Goal: Information Seeking & Learning: Learn about a topic

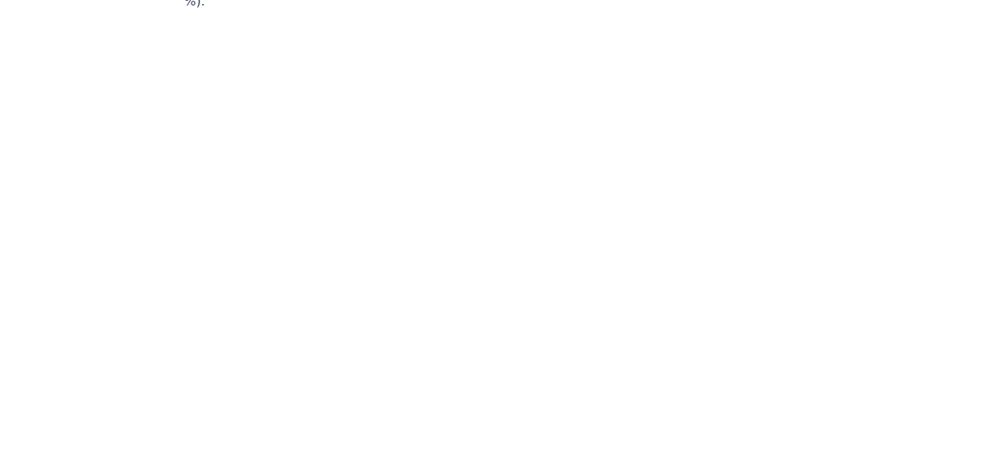
scroll to position [7566, 11]
drag, startPoint x: 634, startPoint y: 183, endPoint x: 731, endPoint y: 210, distance: 100.9
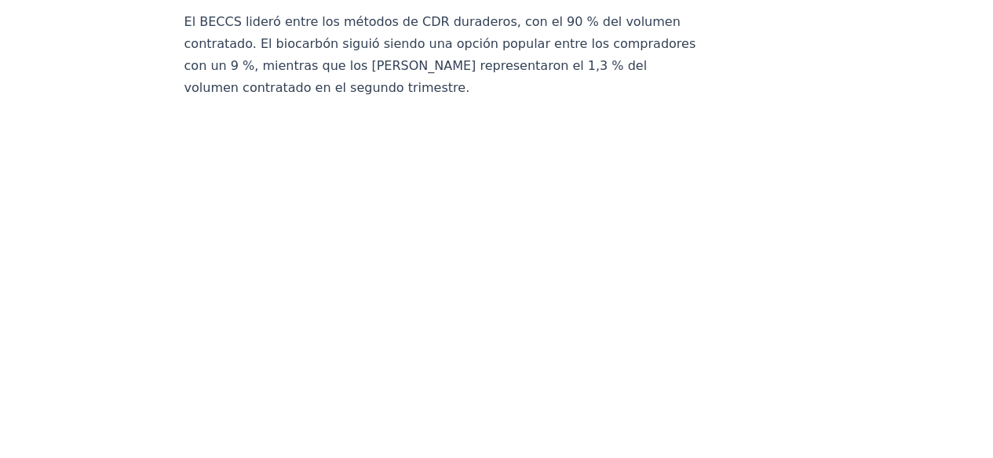
scroll to position [8194, 11]
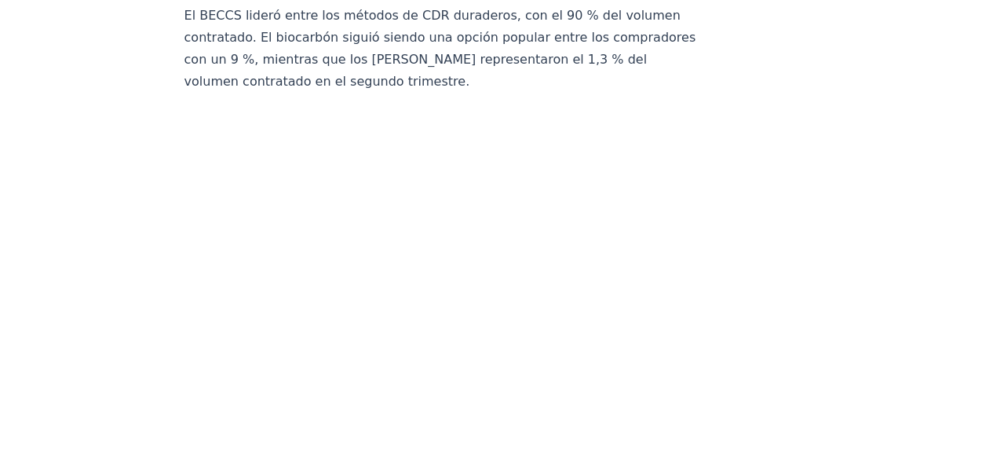
drag, startPoint x: 286, startPoint y: 87, endPoint x: 856, endPoint y: 210, distance: 583.1
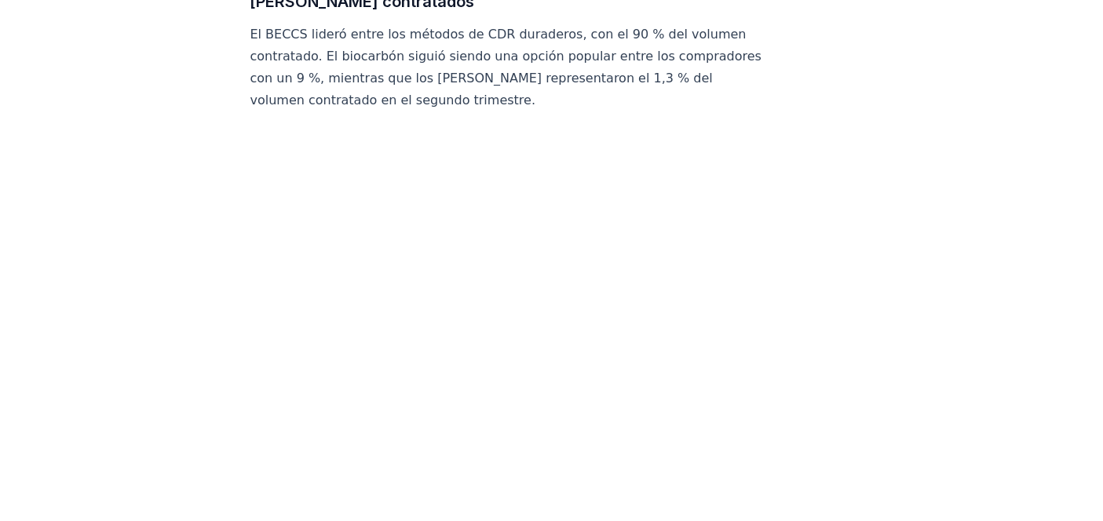
scroll to position [8157, 0]
drag, startPoint x: 367, startPoint y: 3, endPoint x: 367, endPoint y: 37, distance: 33.8
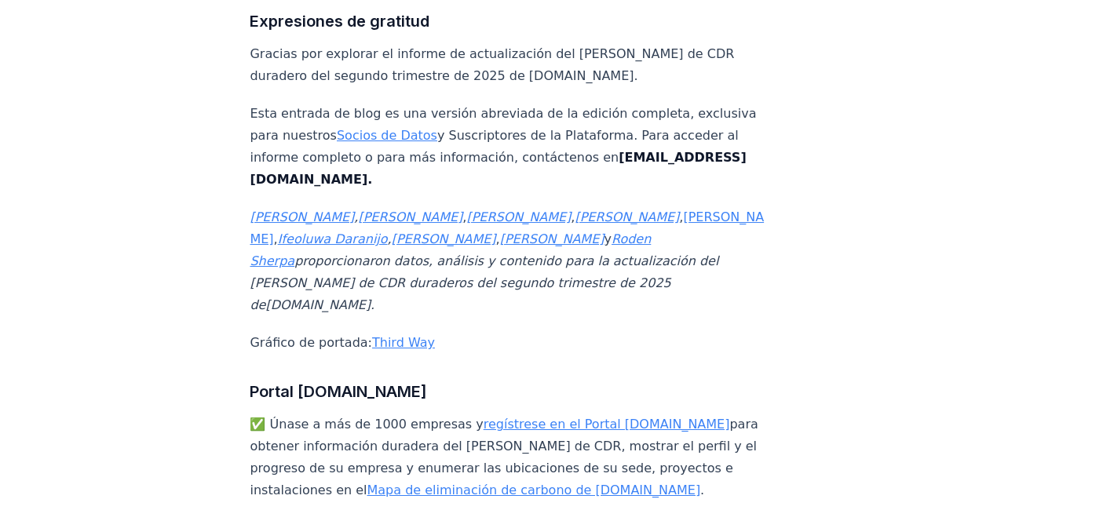
scroll to position [11505, 0]
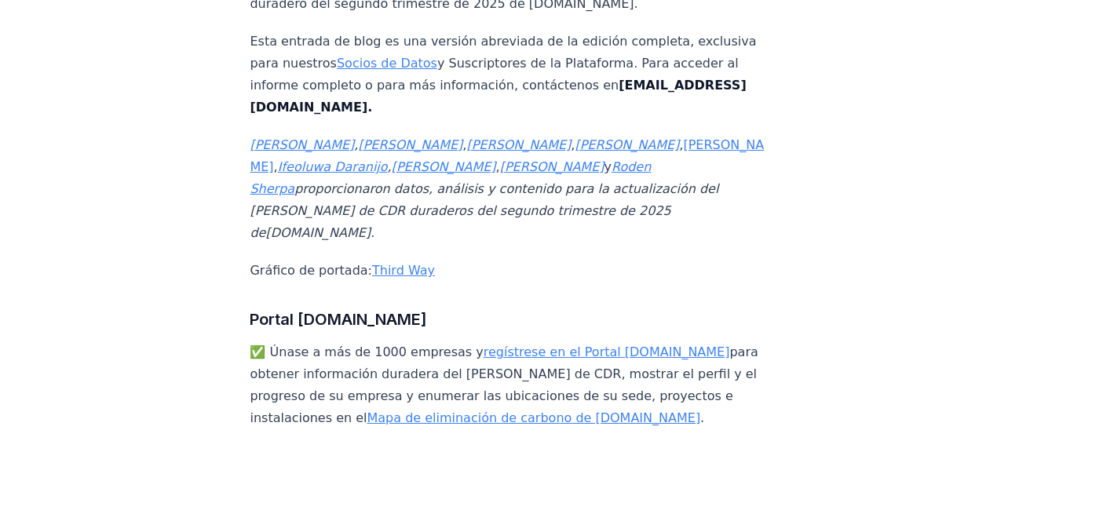
click at [523, 345] on font "regístrese en el Portal CDR.fyi" at bounding box center [607, 352] width 247 height 15
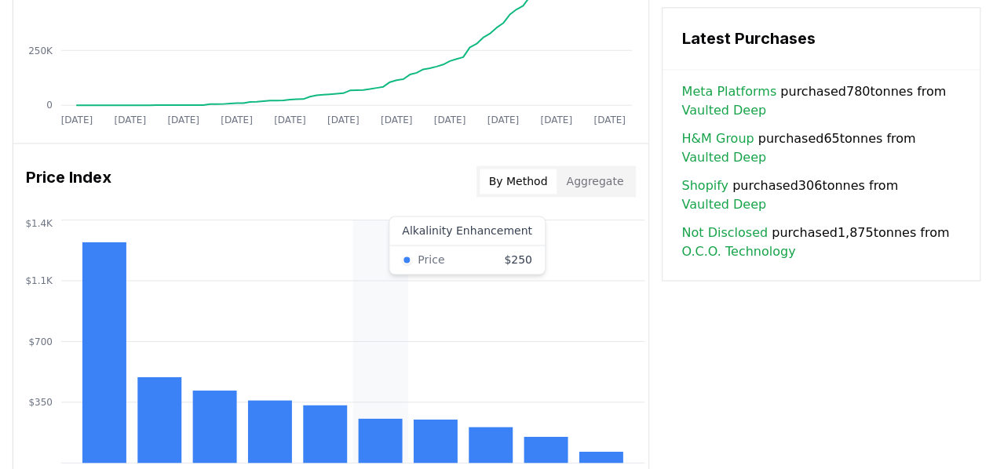
scroll to position [1142, 0]
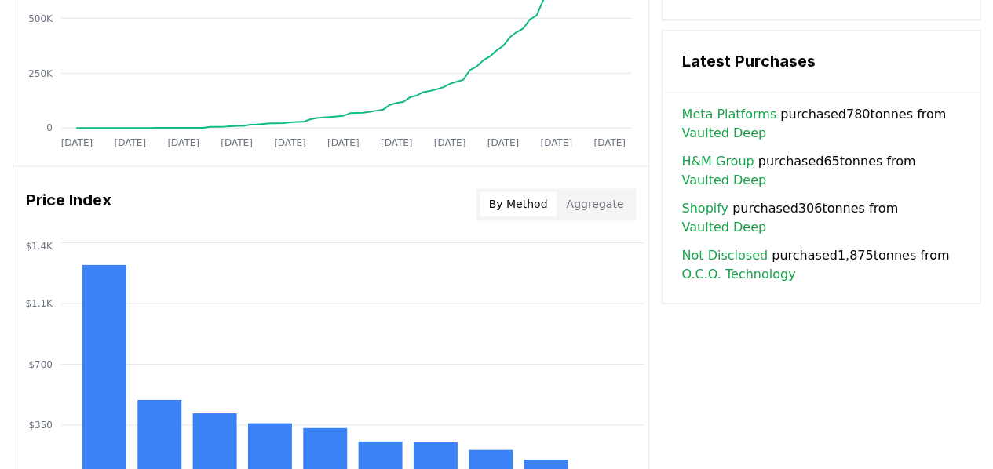
click at [523, 203] on button "By Method" at bounding box center [519, 204] width 78 height 25
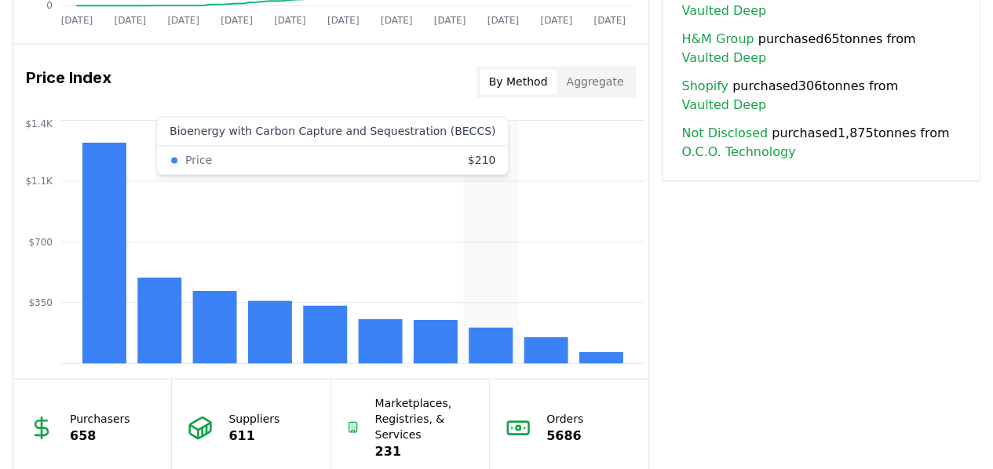
scroll to position [1299, 0]
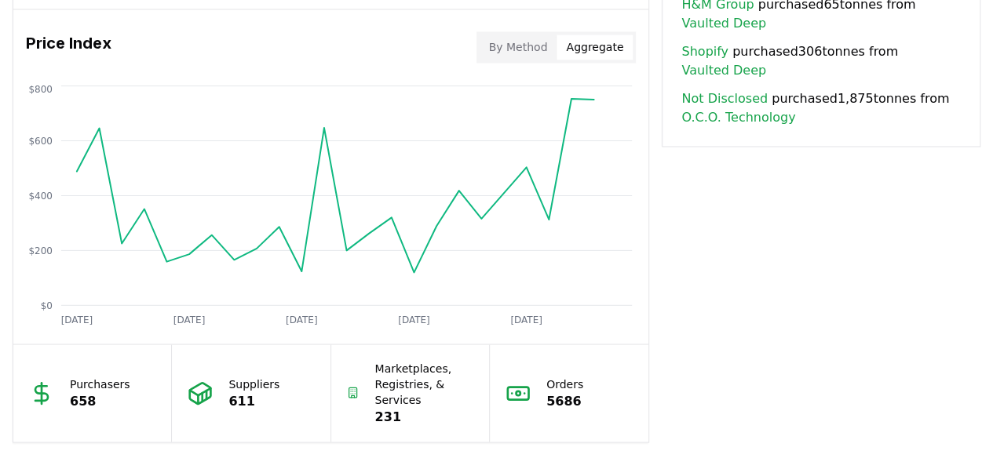
click at [598, 46] on button "Aggregate" at bounding box center [595, 47] width 76 height 25
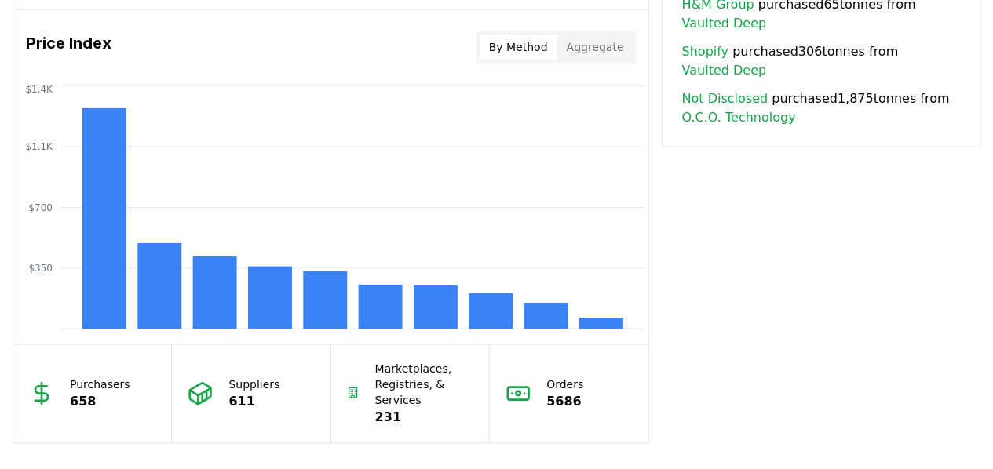
click at [542, 43] on button "By Method" at bounding box center [519, 47] width 78 height 25
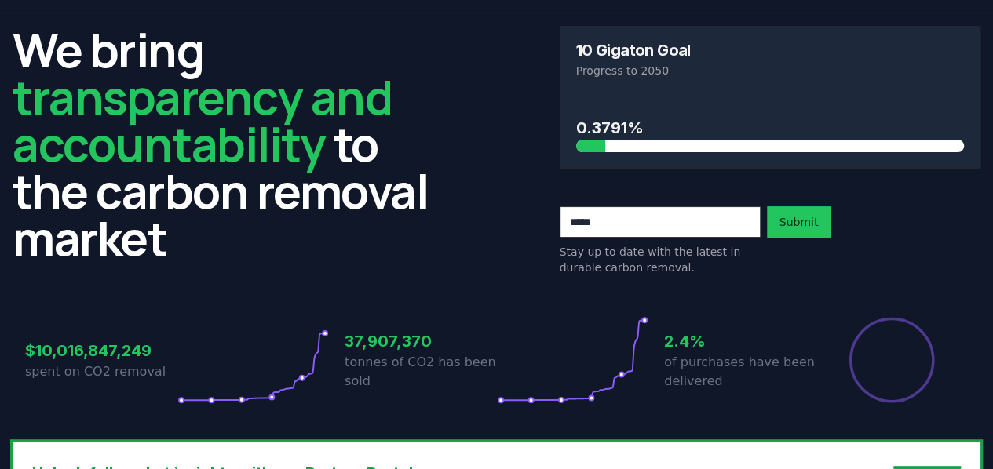
scroll to position [0, 0]
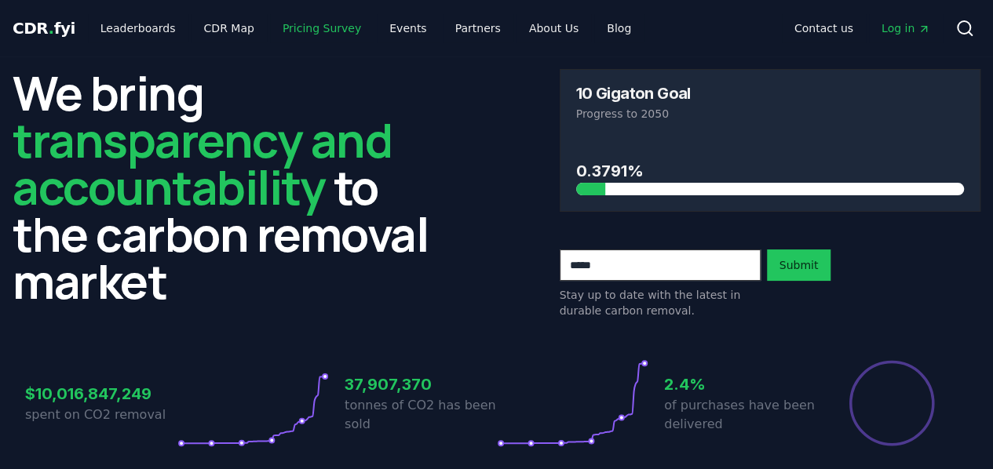
click at [304, 25] on link "Pricing Survey" at bounding box center [322, 28] width 104 height 28
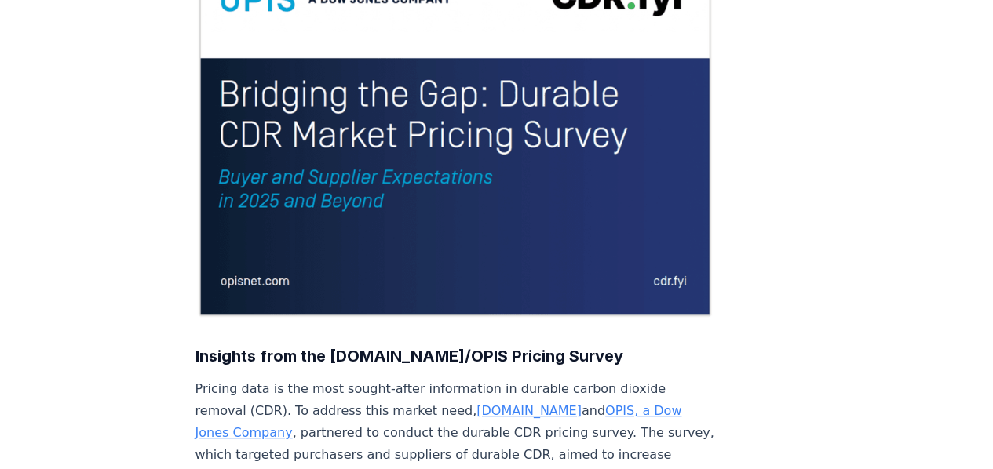
scroll to position [314, 0]
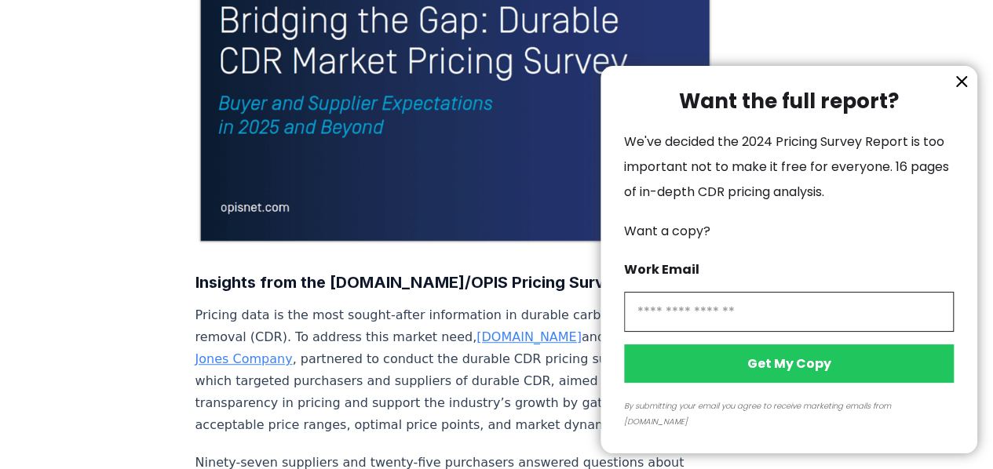
click at [727, 331] on input "information" at bounding box center [789, 312] width 330 height 40
type input "**********"
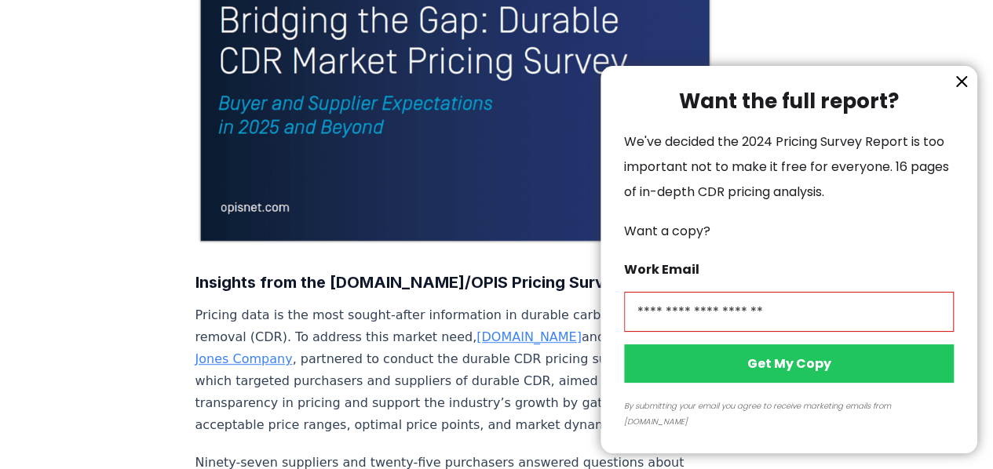
click at [783, 382] on button "Get My Copy" at bounding box center [789, 364] width 330 height 38
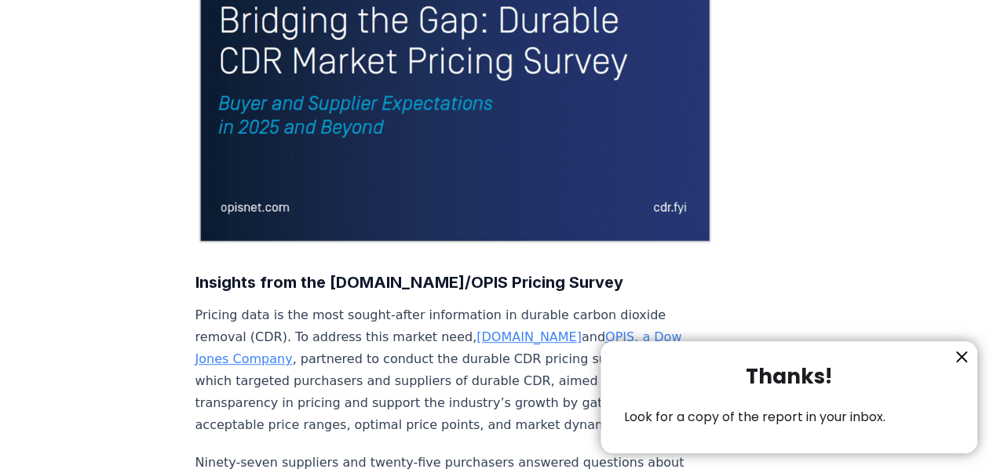
click at [959, 354] on icon "information" at bounding box center [961, 356] width 9 height 9
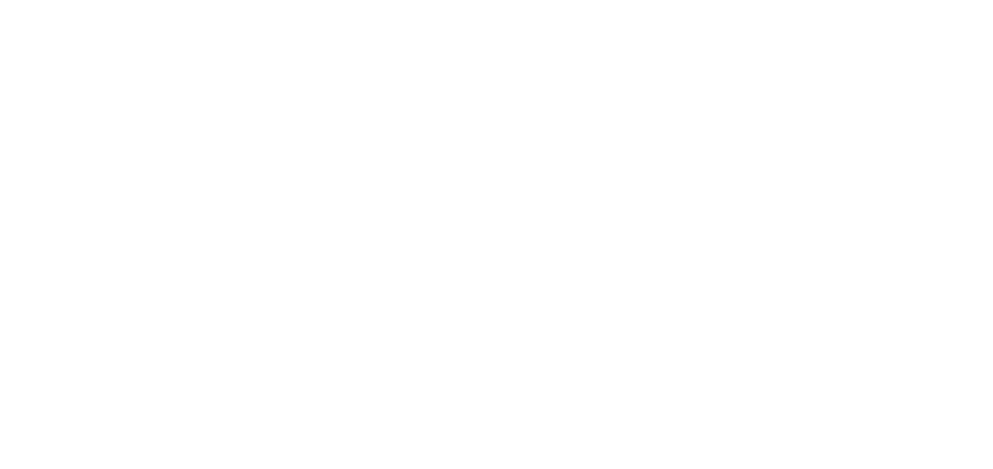
scroll to position [2748, 0]
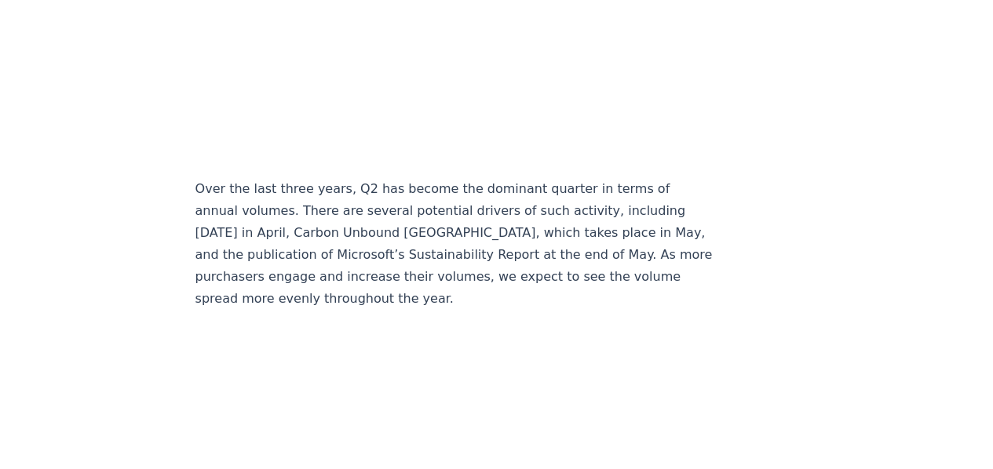
scroll to position [3062, 0]
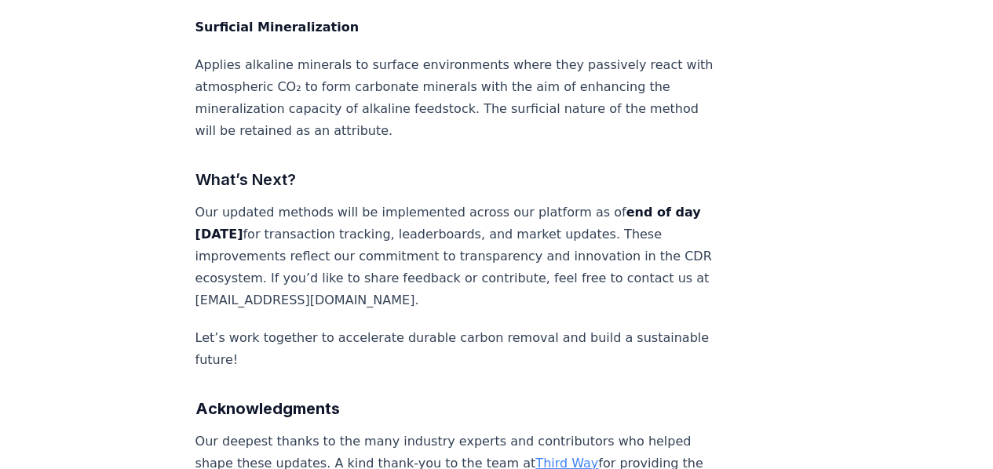
scroll to position [5888, 0]
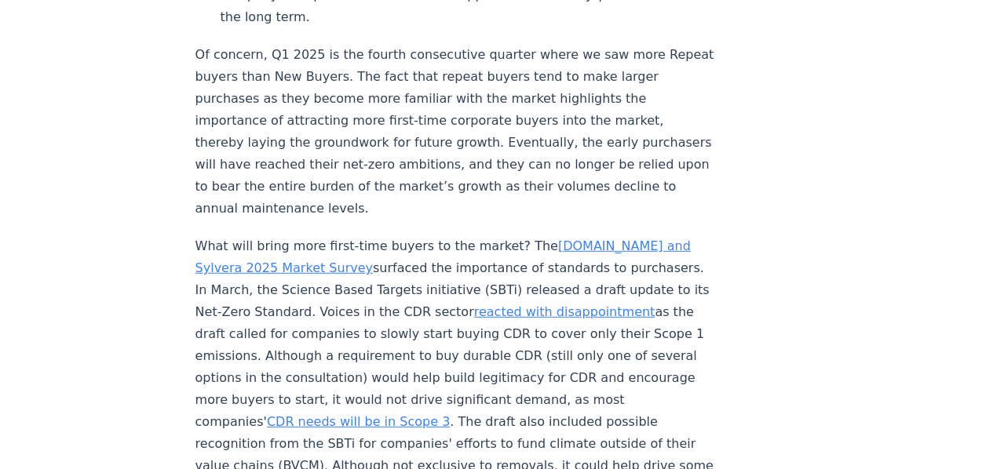
scroll to position [2181, 0]
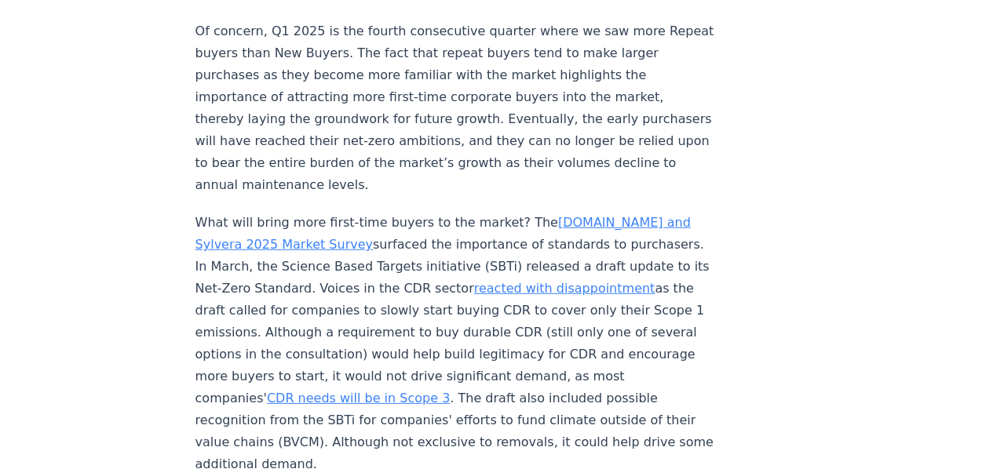
click at [551, 215] on link "CDR.fyi and Sylvera 2025 Market Survey" at bounding box center [442, 233] width 495 height 37
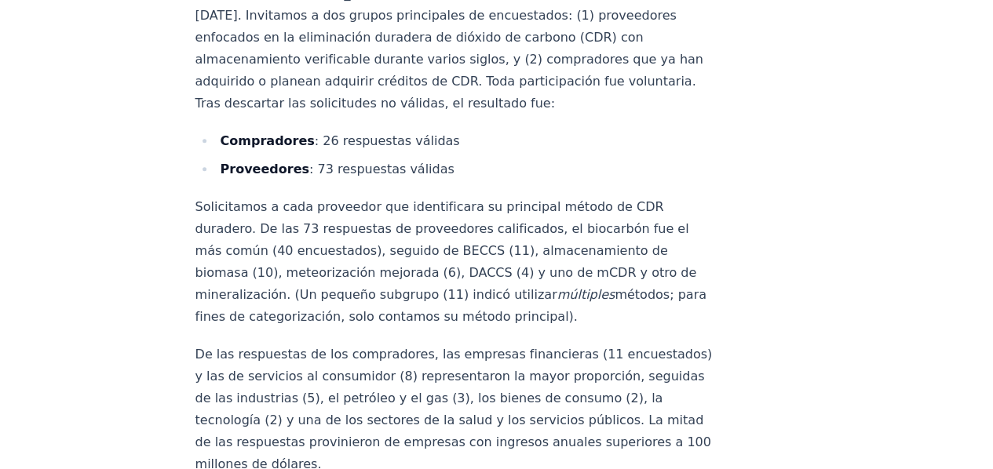
scroll to position [9820, 0]
